Goal: Information Seeking & Learning: Learn about a topic

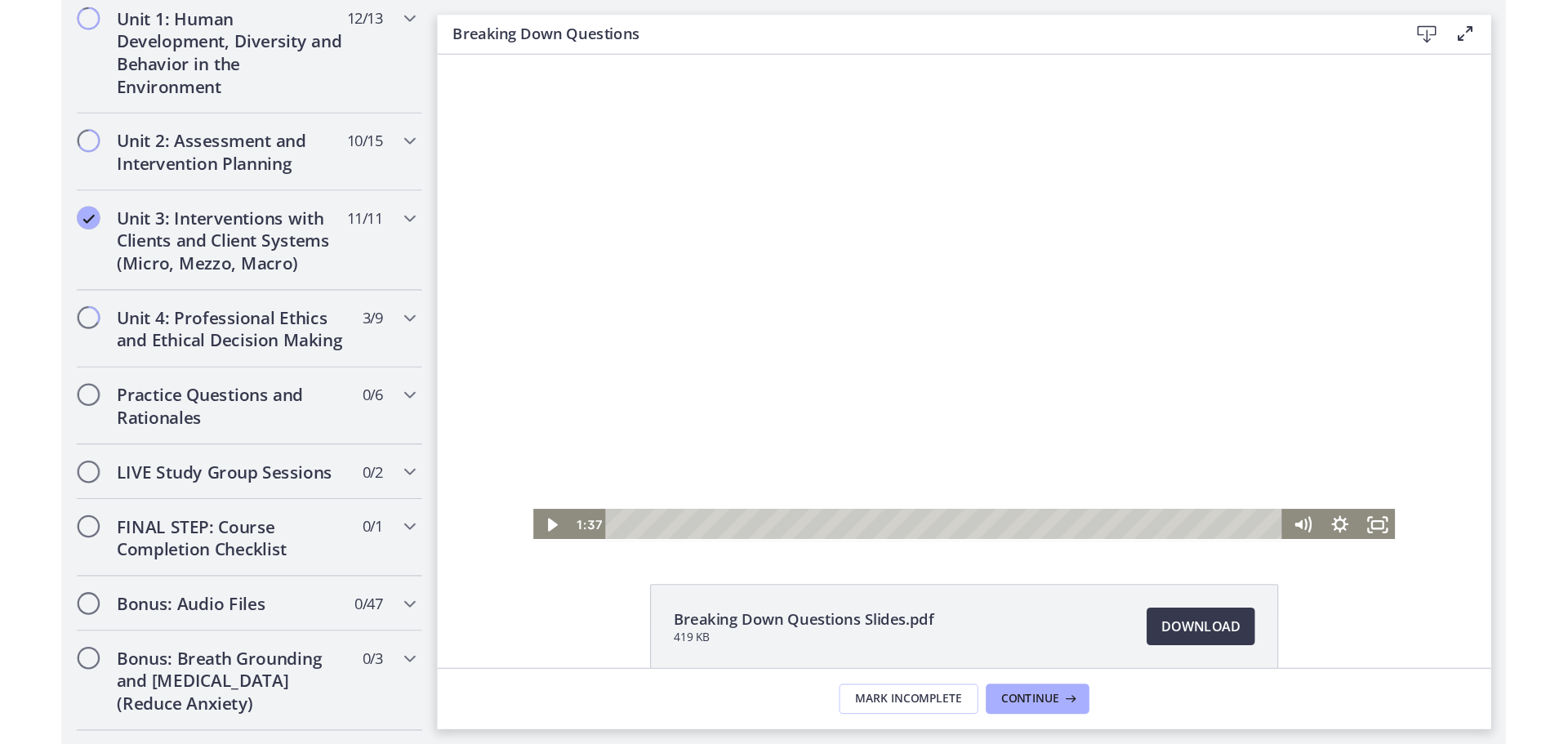
scroll to position [552, 0]
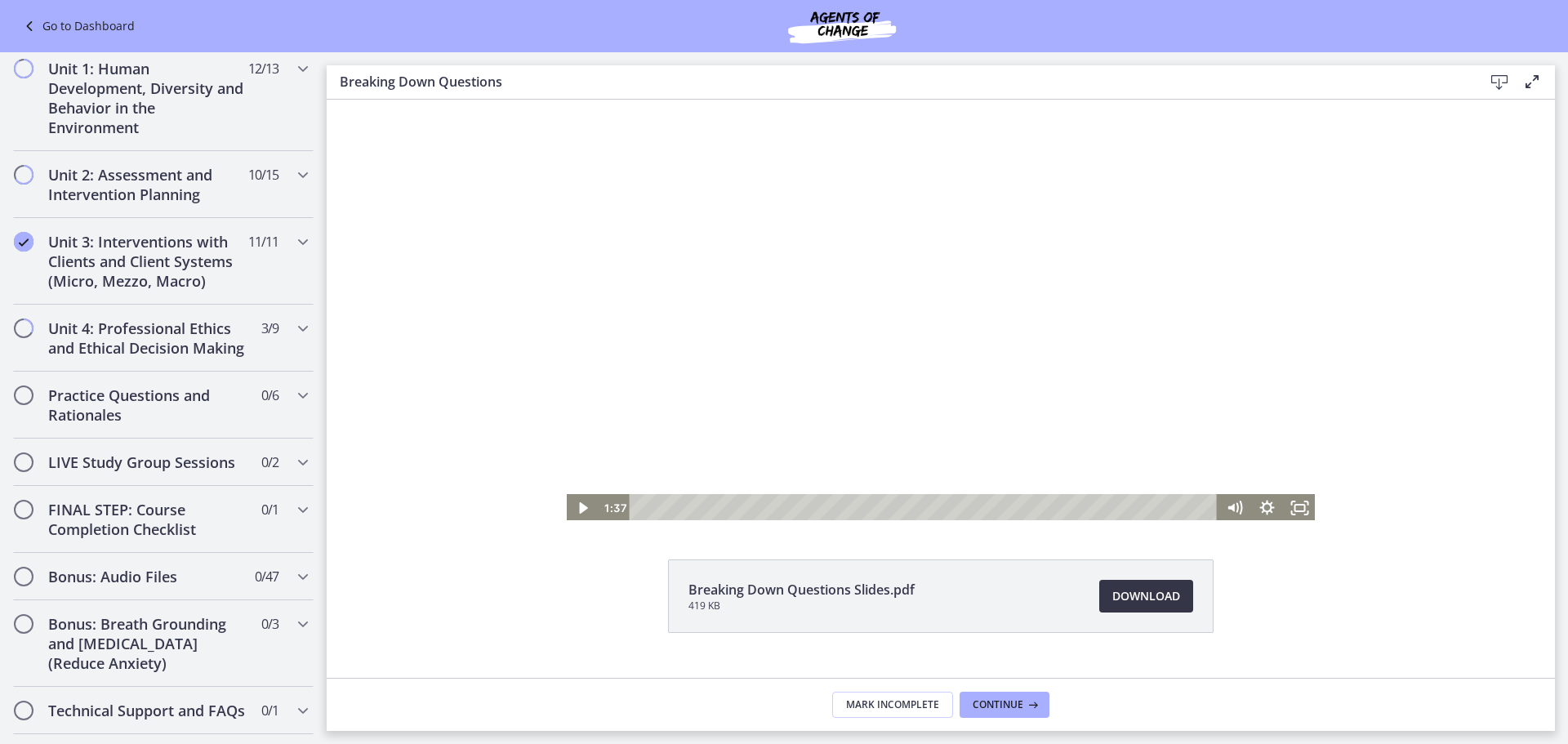
click at [1139, 595] on span "Download Opens in a new window" at bounding box center [1146, 595] width 68 height 20
click at [941, 359] on div at bounding box center [940, 311] width 750 height 422
click at [1229, 458] on div "Volume" at bounding box center [1234, 449] width 32 height 90
click at [1229, 458] on div "Volume" at bounding box center [1234, 458] width 12 height 12
click at [1160, 398] on div at bounding box center [940, 311] width 750 height 422
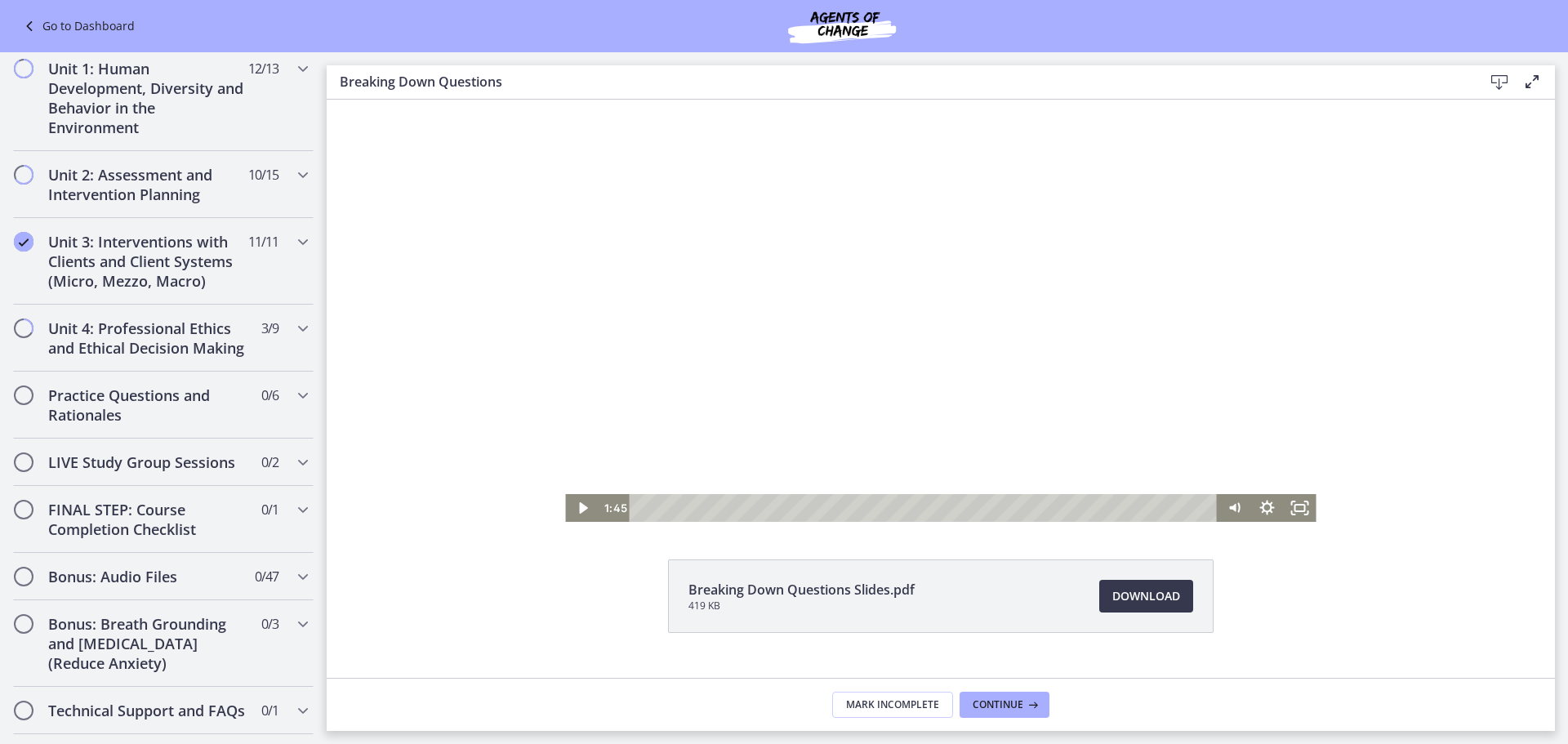
click at [884, 375] on div at bounding box center [940, 311] width 750 height 422
click at [718, 511] on div "5:57" at bounding box center [926, 507] width 568 height 28
click at [826, 509] on div "13:47" at bounding box center [926, 507] width 568 height 28
click at [845, 507] on div "15:08" at bounding box center [926, 507] width 568 height 28
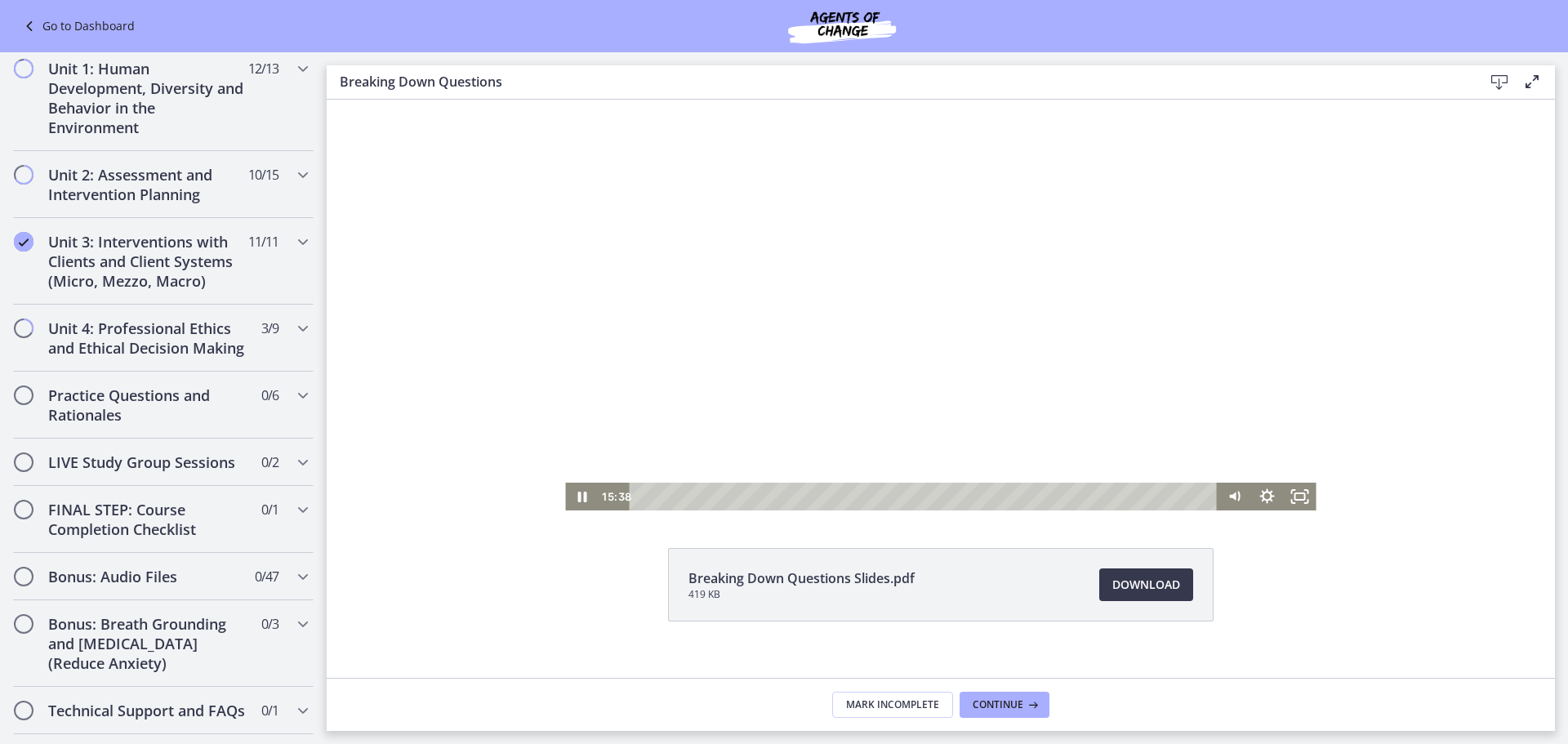
scroll to position [0, 0]
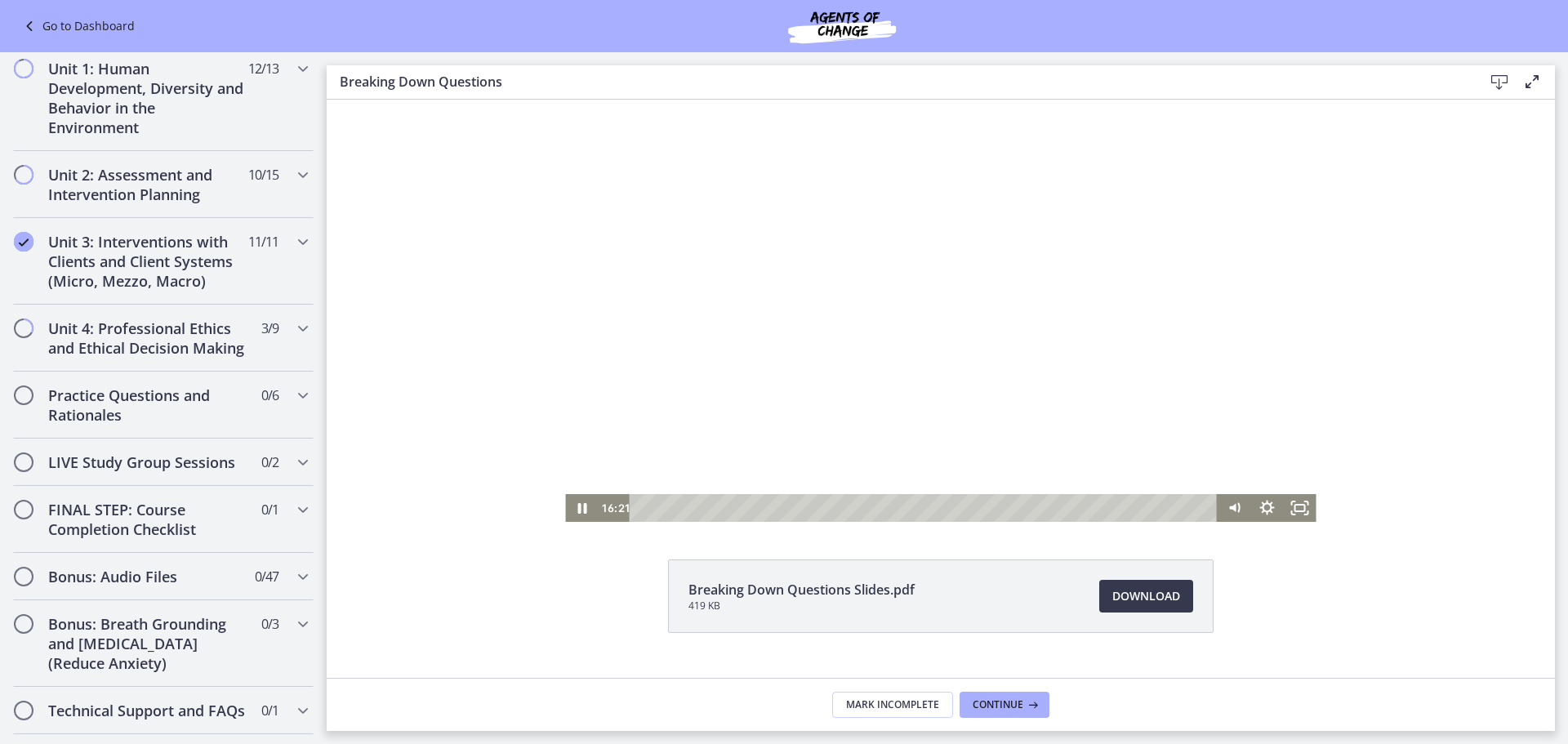
drag, startPoint x: 1052, startPoint y: 191, endPoint x: 1052, endPoint y: 199, distance: 8.0
click at [1052, 196] on div at bounding box center [940, 311] width 750 height 422
click at [978, 339] on div at bounding box center [940, 311] width 750 height 422
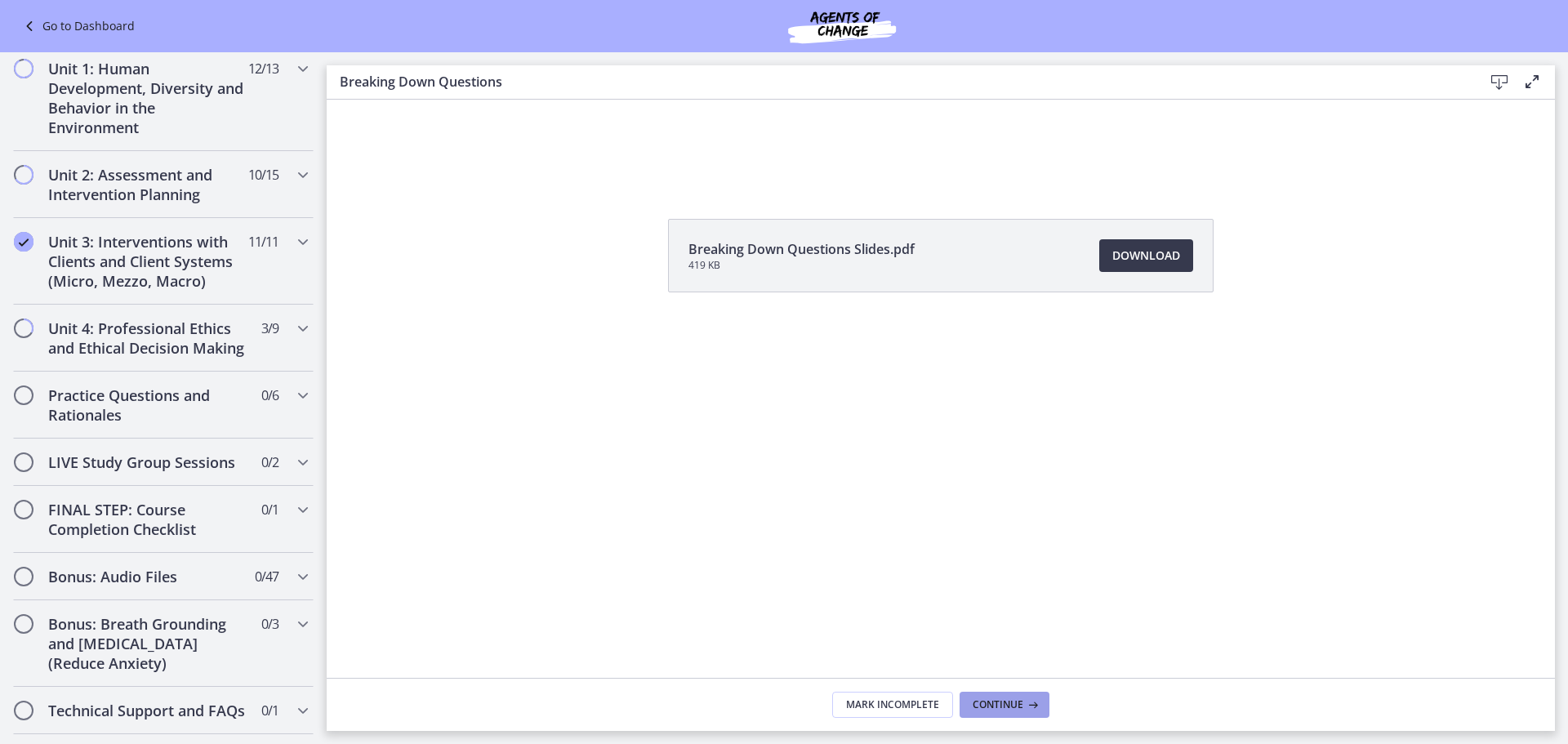
click at [1006, 645] on span "Continue" at bounding box center [997, 705] width 51 height 13
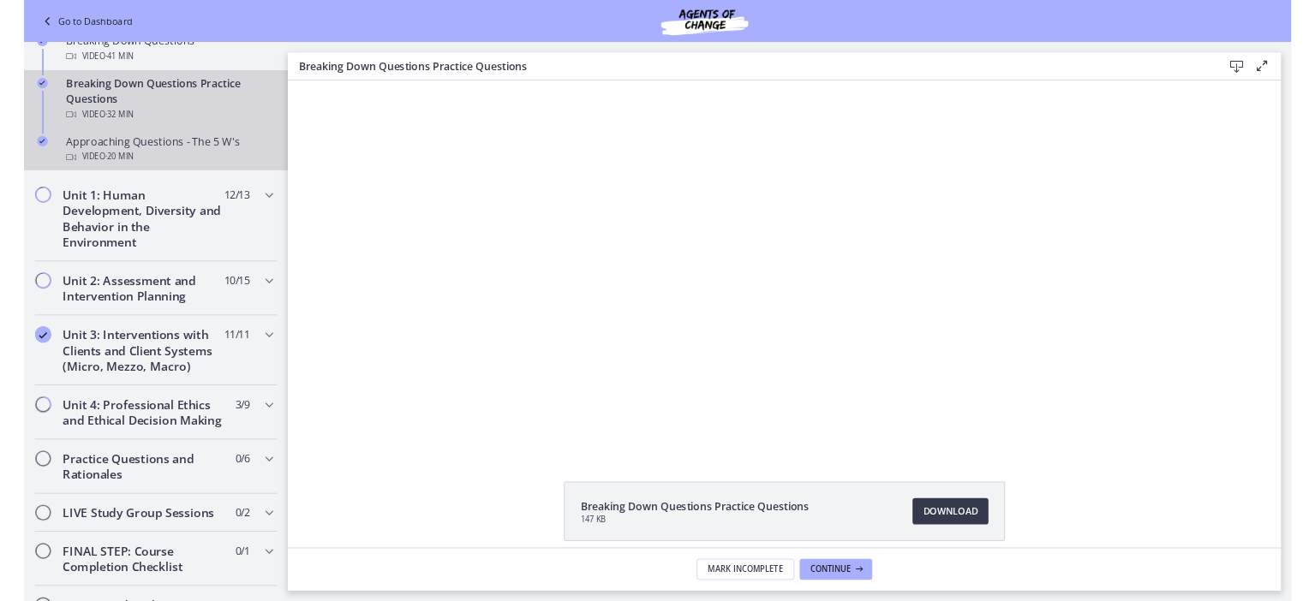
scroll to position [236, 0]
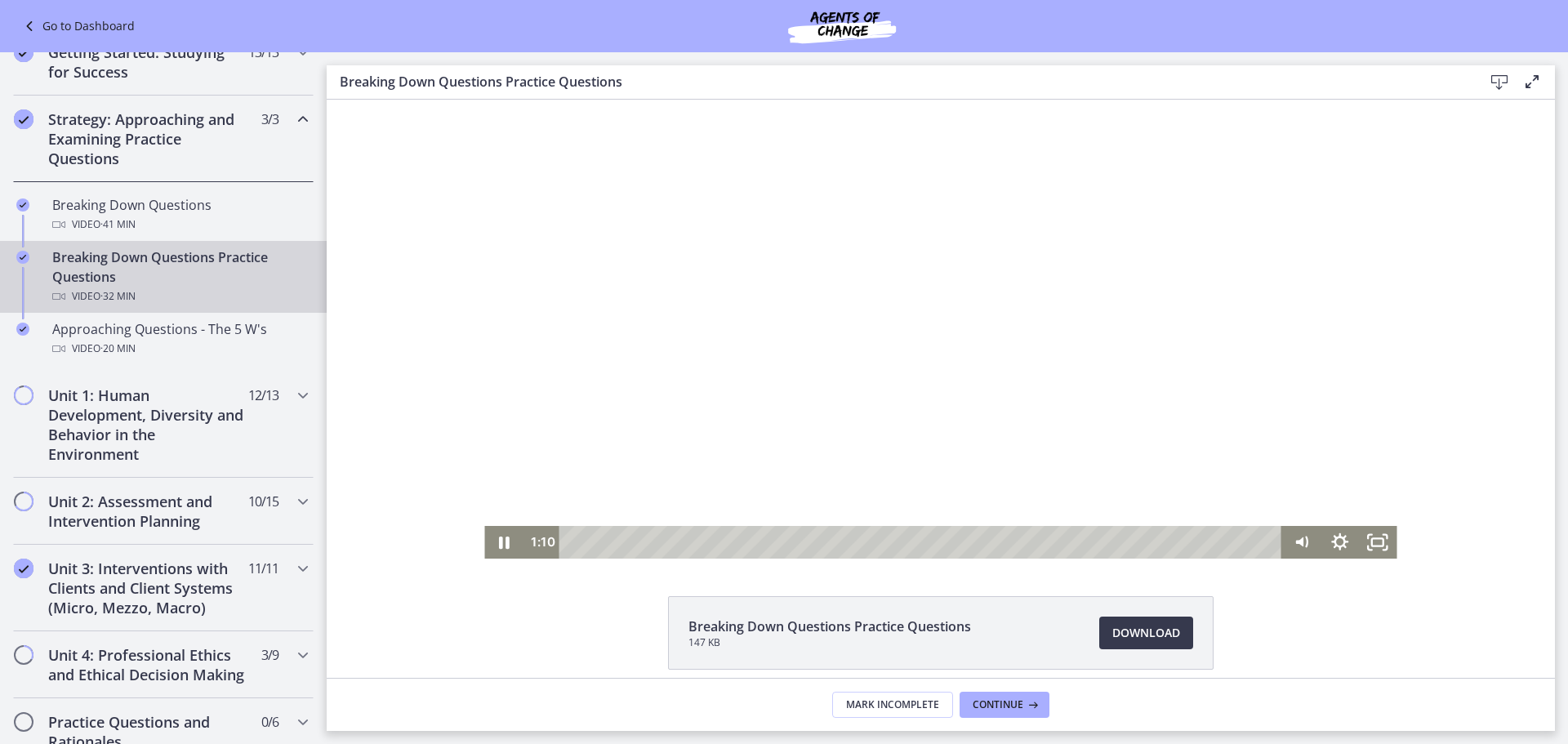
click at [855, 447] on div at bounding box center [940, 330] width 912 height 459
click at [945, 378] on div at bounding box center [940, 330] width 912 height 459
click at [820, 434] on div at bounding box center [940, 330] width 912 height 459
